Goal: Find specific page/section: Find specific page/section

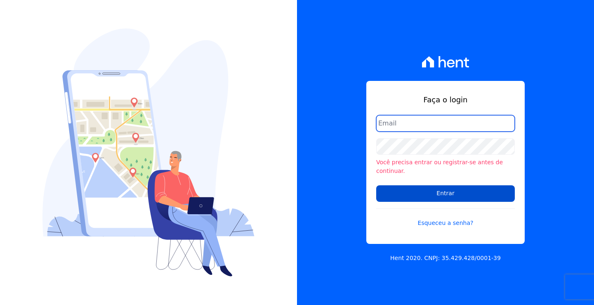
type input "loyane@jcrcob.com.br"
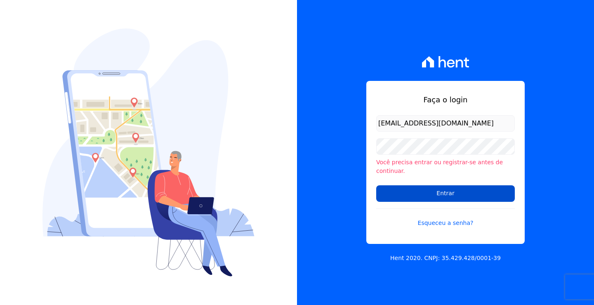
click at [453, 190] on input "Entrar" at bounding box center [445, 193] width 139 height 17
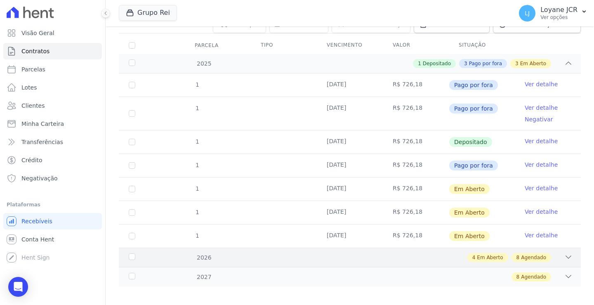
scroll to position [107, 0]
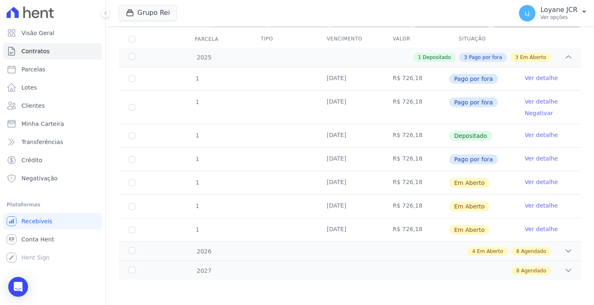
click at [419, 160] on td "R$ 726,18" at bounding box center [416, 159] width 66 height 23
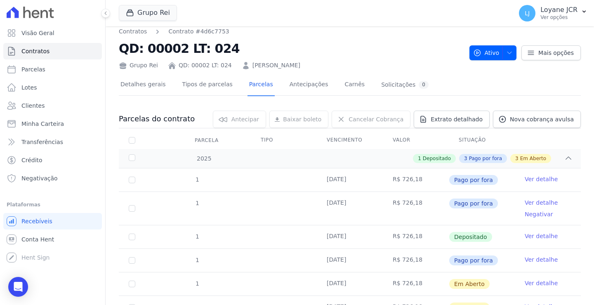
scroll to position [0, 0]
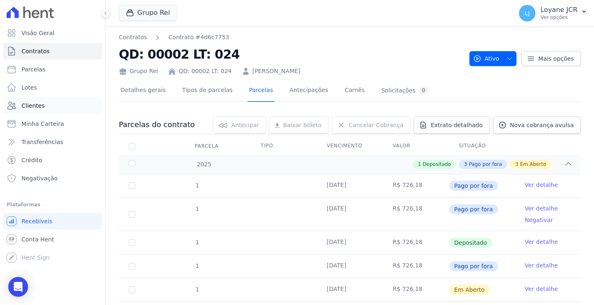
click at [30, 105] on span "Clientes" at bounding box center [32, 105] width 23 height 8
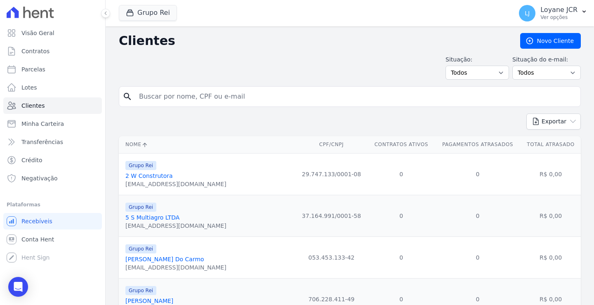
click at [166, 101] on input "search" at bounding box center [355, 96] width 443 height 17
paste input "TATIELE [PERSON_NAME] [PERSON_NAME]"
type input "TATIELE [PERSON_NAME] [PERSON_NAME]"
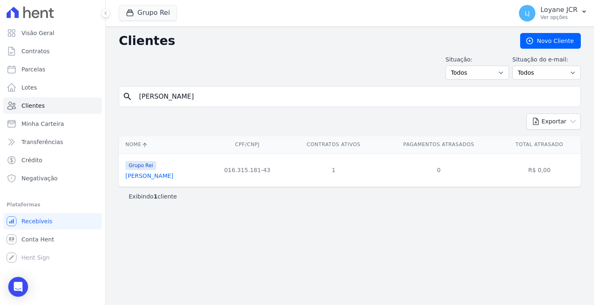
click at [168, 176] on link "Tatiele [PERSON_NAME] [PERSON_NAME]" at bounding box center [149, 175] width 48 height 7
click at [141, 177] on link "Tatiele [PERSON_NAME] [PERSON_NAME]" at bounding box center [149, 175] width 48 height 7
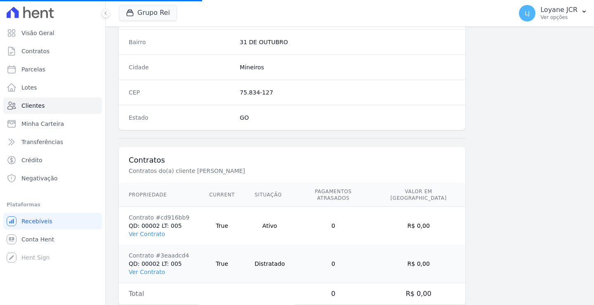
scroll to position [505, 0]
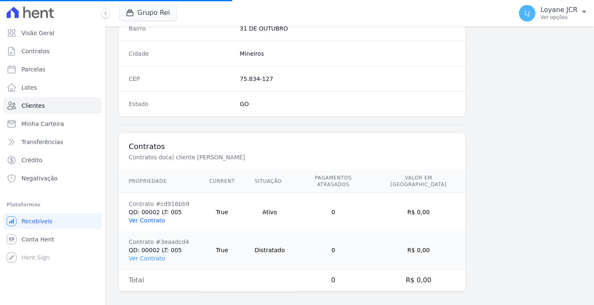
click at [141, 217] on link "Ver Contrato" at bounding box center [147, 220] width 36 height 7
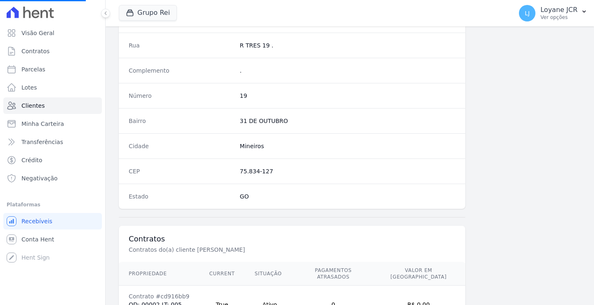
scroll to position [486, 0]
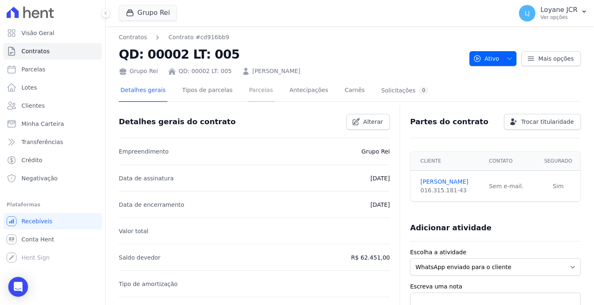
click at [248, 92] on link "Parcelas" at bounding box center [261, 91] width 27 height 22
click at [248, 88] on link "Parcelas" at bounding box center [261, 91] width 27 height 22
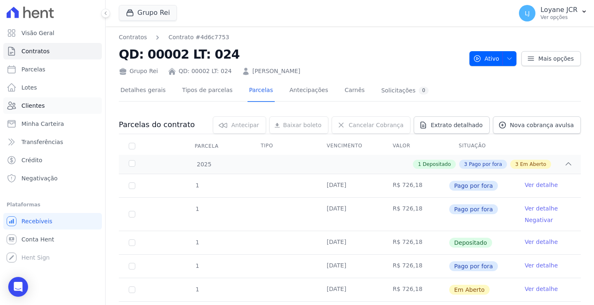
click at [40, 101] on link "Clientes" at bounding box center [52, 105] width 99 height 17
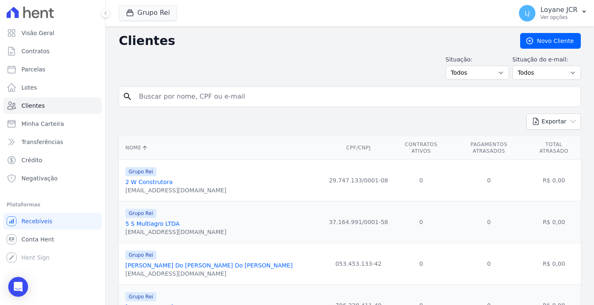
click at [158, 98] on input "search" at bounding box center [355, 96] width 443 height 17
paste input "TATIELE [PERSON_NAME] [PERSON_NAME]"
type input "TATIELE [PERSON_NAME] [PERSON_NAME]"
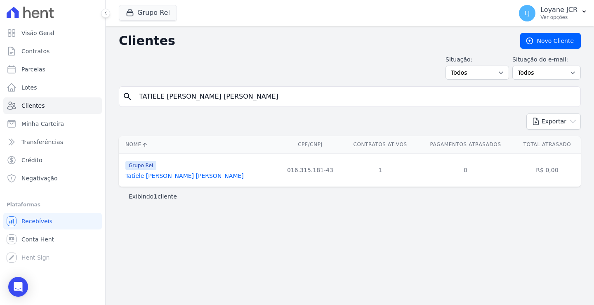
click at [173, 175] on link "Tatiele [PERSON_NAME] [PERSON_NAME]" at bounding box center [184, 175] width 118 height 7
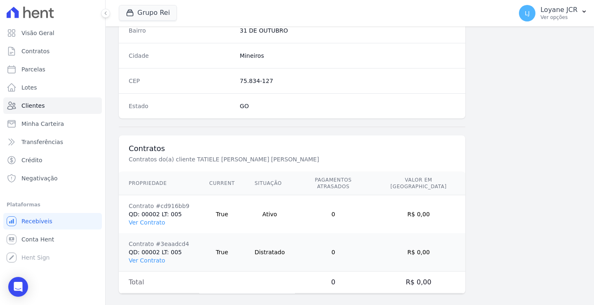
scroll to position [505, 0]
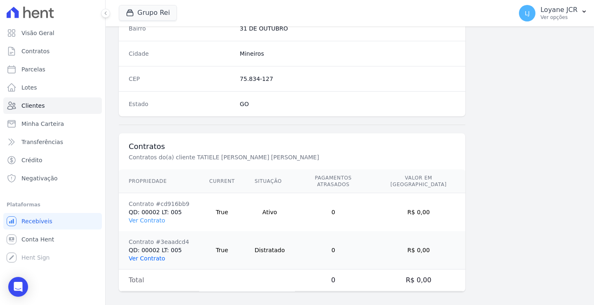
click at [146, 255] on link "Ver Contrato" at bounding box center [147, 258] width 36 height 7
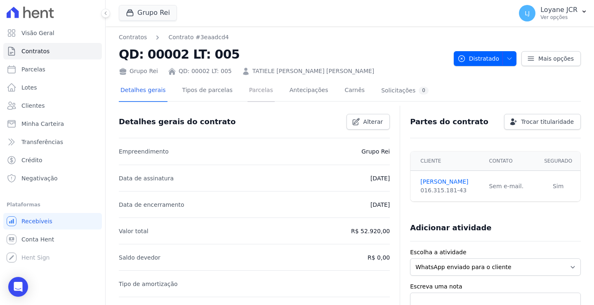
click at [254, 86] on link "Parcelas" at bounding box center [261, 91] width 27 height 22
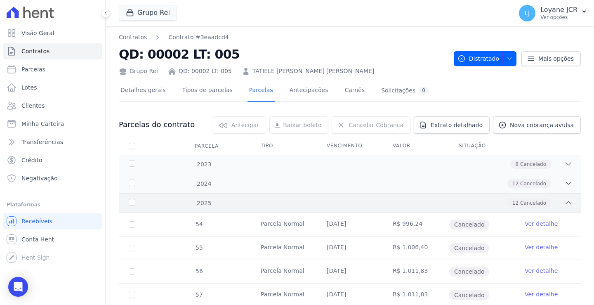
click at [564, 201] on icon at bounding box center [568, 202] width 8 height 8
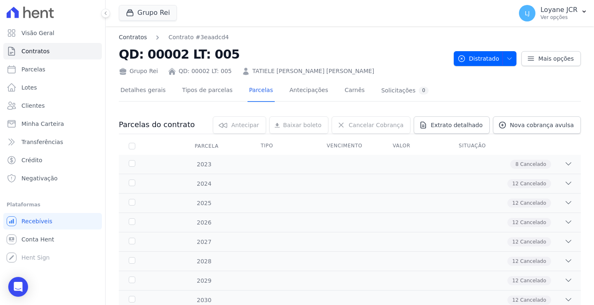
click at [129, 38] on link "Contratos" at bounding box center [133, 37] width 28 height 9
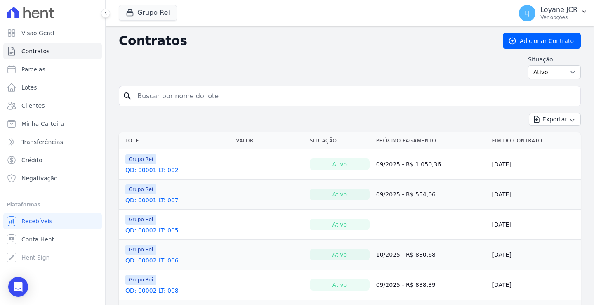
click at [144, 97] on input "search" at bounding box center [354, 96] width 445 height 17
paste input "TATIELE [PERSON_NAME] [PERSON_NAME]"
type input "TATIELE [PERSON_NAME] [PERSON_NAME]"
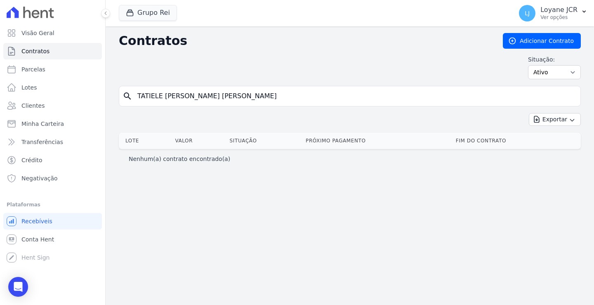
click at [222, 94] on input "TATIELE [PERSON_NAME] [PERSON_NAME]" at bounding box center [354, 96] width 445 height 17
click at [37, 105] on span "Clientes" at bounding box center [32, 105] width 23 height 8
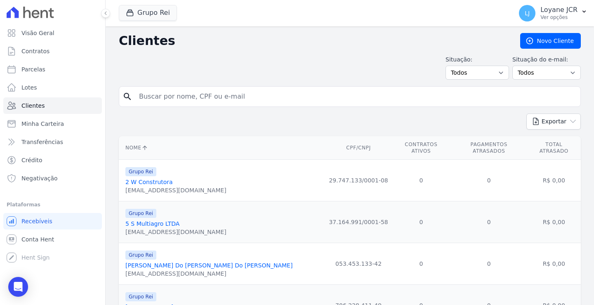
click at [240, 97] on input "search" at bounding box center [355, 96] width 443 height 17
paste input "TATIELE [PERSON_NAME] [PERSON_NAME]"
type input "TATIELE [PERSON_NAME] [PERSON_NAME]"
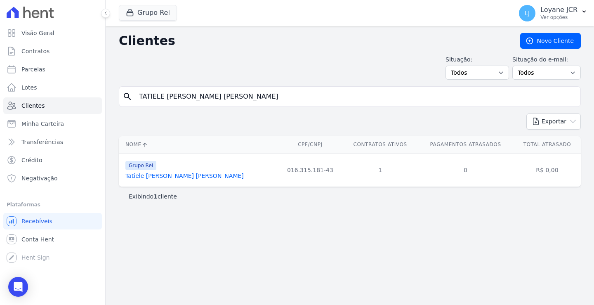
click at [165, 175] on link "Tatiele [PERSON_NAME] [PERSON_NAME]" at bounding box center [184, 175] width 118 height 7
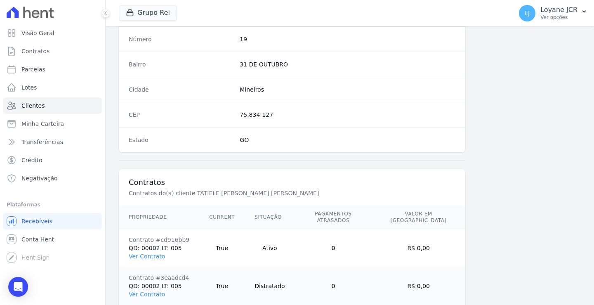
scroll to position [505, 0]
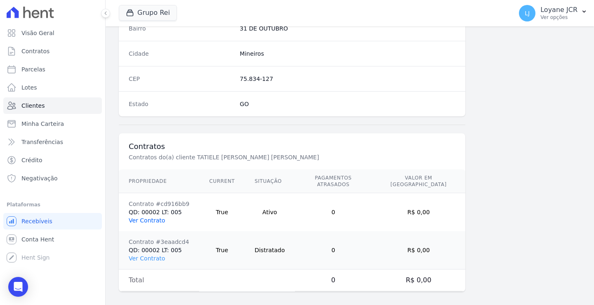
click at [148, 217] on link "Ver Contrato" at bounding box center [147, 220] width 36 height 7
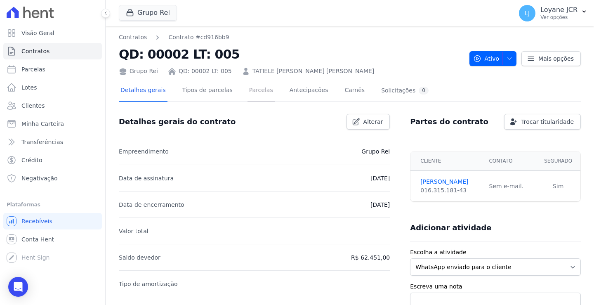
click at [248, 90] on link "Parcelas" at bounding box center [261, 91] width 27 height 22
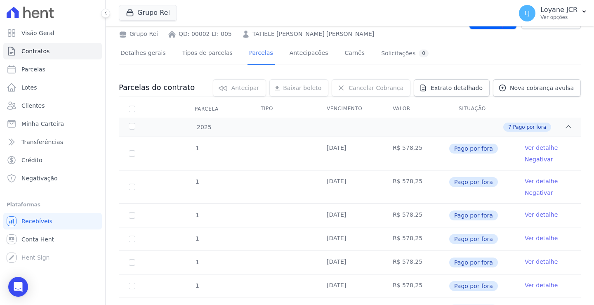
scroll to position [124, 0]
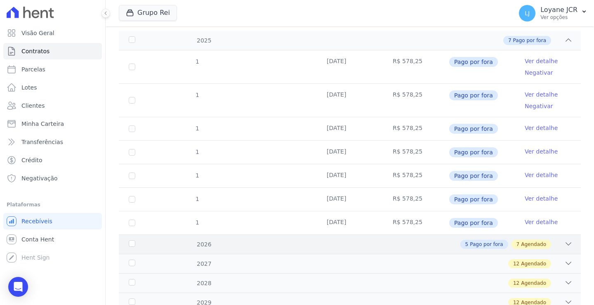
click at [566, 245] on icon at bounding box center [568, 244] width 5 height 2
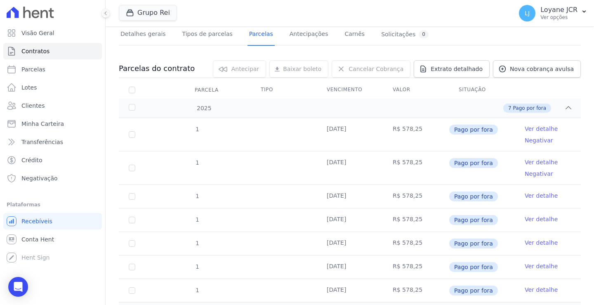
scroll to position [0, 0]
